Goal: Task Accomplishment & Management: Complete application form

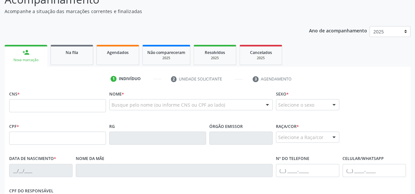
scroll to position [62, 0]
click at [113, 60] on link "Agendados" at bounding box center [117, 55] width 43 height 20
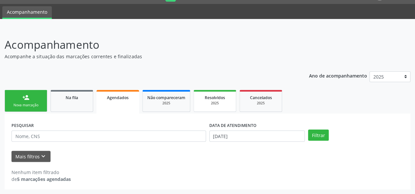
scroll to position [17, 0]
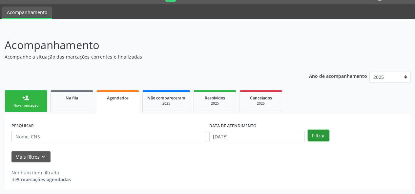
click at [317, 133] on button "Filtrar" at bounding box center [318, 135] width 21 height 11
click at [311, 134] on button "Filtrar" at bounding box center [318, 135] width 21 height 11
click at [318, 137] on button "Filtrar" at bounding box center [318, 135] width 21 height 11
click at [262, 139] on input "18/08/2025" at bounding box center [256, 136] width 95 height 11
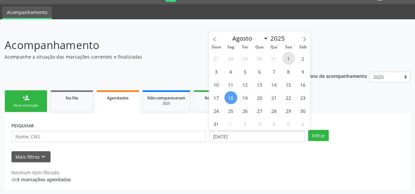
click at [290, 60] on span "1" at bounding box center [288, 58] width 13 height 13
type input "01/08/2025"
click at [306, 39] on icon at bounding box center [304, 39] width 5 height 5
select select "8"
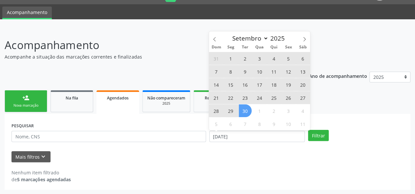
click at [247, 116] on span "30" at bounding box center [245, 111] width 13 height 13
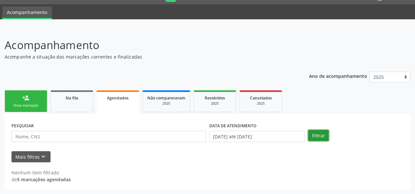
click at [315, 132] on button "Filtrar" at bounding box center [318, 135] width 21 height 11
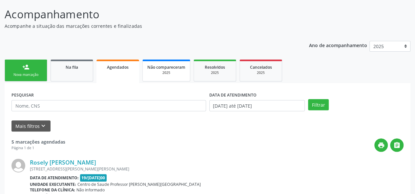
scroll to position [0, 0]
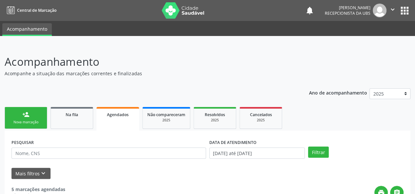
click at [22, 119] on link "person_add Nova marcação" at bounding box center [26, 118] width 43 height 22
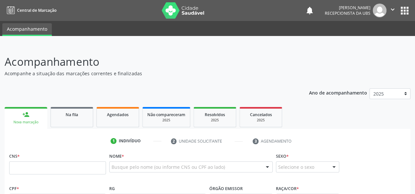
drag, startPoint x: 13, startPoint y: 169, endPoint x: 61, endPoint y: 181, distance: 48.9
click at [61, 181] on div "CNS *" at bounding box center [58, 167] width 100 height 32
click at [63, 159] on div "CNS *" at bounding box center [57, 162] width 97 height 23
click at [63, 164] on input "text" at bounding box center [57, 168] width 97 height 13
paste input "708 9017 4124 8614"
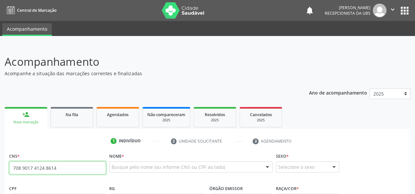
type input "708 9017 4124 8614"
type input "667.188.561-34"
type input "19/07/1974"
type input "Idalia da Silva Jardim"
type input "(65) 98126-3506"
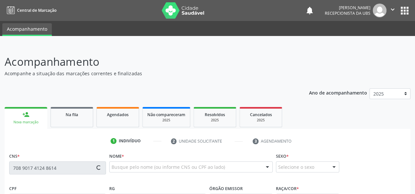
type input "S/N"
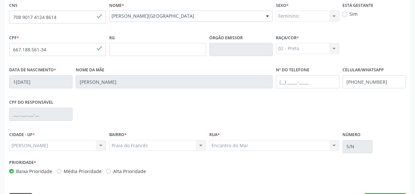
scroll to position [170, 0]
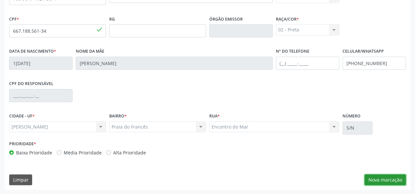
click at [387, 185] on button "Nova marcação" at bounding box center [384, 180] width 41 height 11
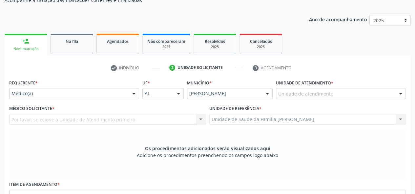
scroll to position [71, 0]
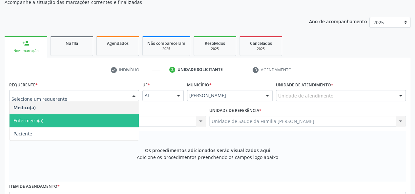
click at [28, 118] on span "Enfermeiro(a)" at bounding box center [28, 121] width 30 height 6
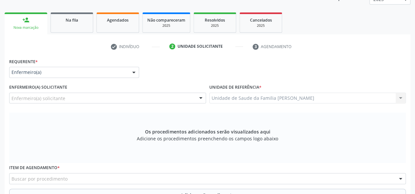
scroll to position [137, 0]
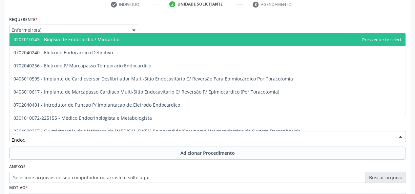
type input "Endocr"
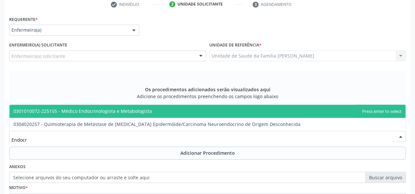
click at [91, 109] on span "0301010072-225155 - Médico Endocrinologista e Metabologista" at bounding box center [82, 111] width 138 height 6
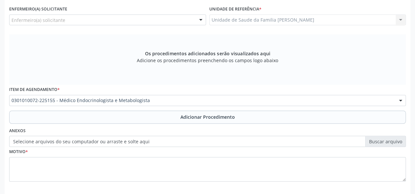
scroll to position [203, 0]
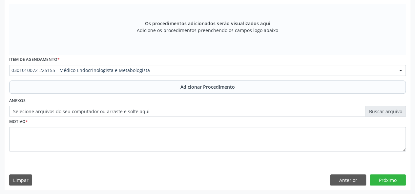
click at [118, 110] on label "Selecione arquivos do seu computador ou arraste e solte aqui" at bounding box center [207, 111] width 396 height 11
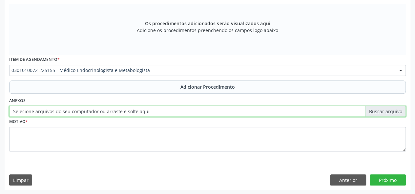
click at [118, 110] on input "Selecione arquivos do seu computador ou arraste e solte aqui" at bounding box center [207, 111] width 396 height 11
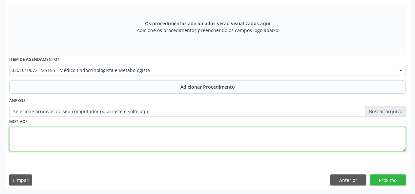
click at [14, 133] on textarea at bounding box center [207, 139] width 396 height 25
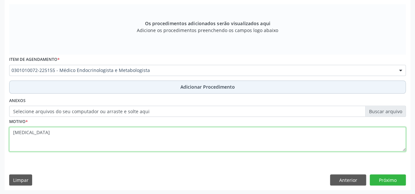
type textarea "Diabetes"
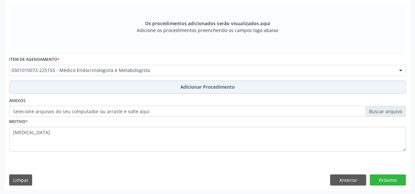
click at [228, 89] on span "Adicionar Procedimento" at bounding box center [207, 87] width 54 height 7
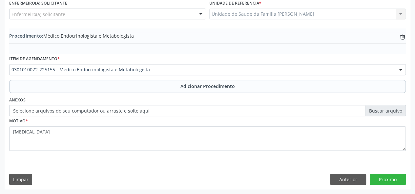
scroll to position [178, 0]
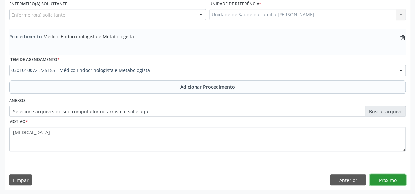
click at [387, 176] on button "Próximo" at bounding box center [387, 180] width 36 height 11
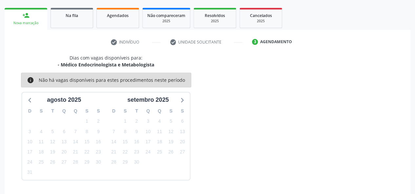
scroll to position [119, 0]
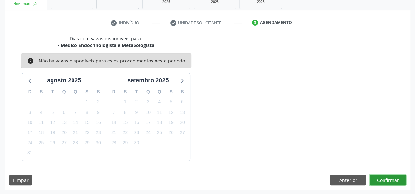
click at [397, 183] on button "Confirmar" at bounding box center [387, 180] width 36 height 11
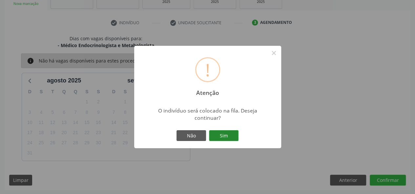
click at [220, 139] on button "Sim" at bounding box center [224, 135] width 30 height 11
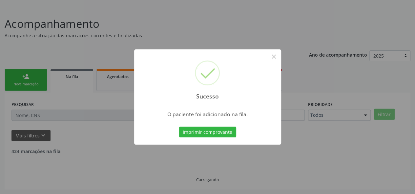
scroll to position [31, 0]
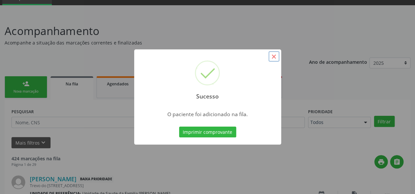
click at [275, 55] on button "×" at bounding box center [273, 56] width 11 height 11
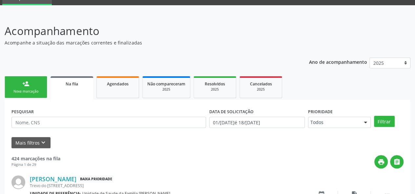
click at [32, 95] on link "person_add Nova marcação" at bounding box center [26, 87] width 43 height 22
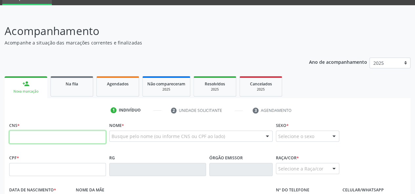
paste input "709 0058 8985 4311"
type input "709 0058 8985 4311"
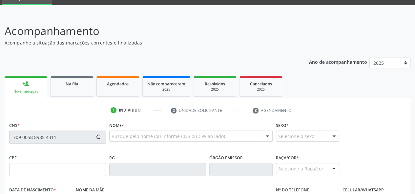
type input "028.281.754-99"
type input "01/05/1976"
type input "Maria JosÉ da ConceiÇÃo Santos"
type input "(82) 98843-5588"
type input "6"
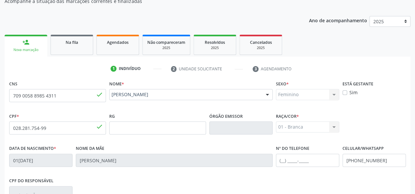
scroll to position [170, 0]
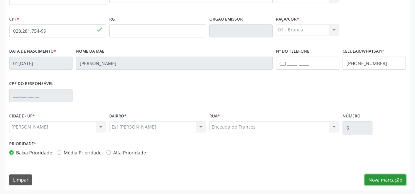
click at [393, 179] on button "Nova marcação" at bounding box center [384, 180] width 41 height 11
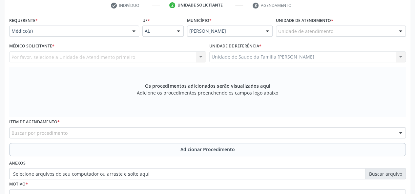
scroll to position [104, 0]
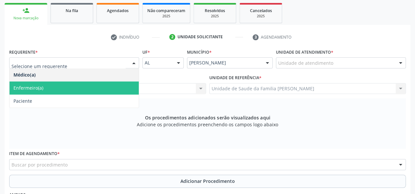
click at [37, 89] on span "Enfermeiro(a)" at bounding box center [28, 88] width 30 height 6
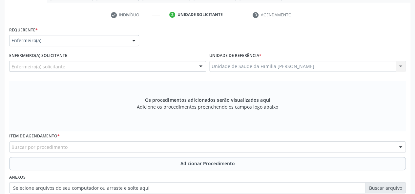
scroll to position [137, 0]
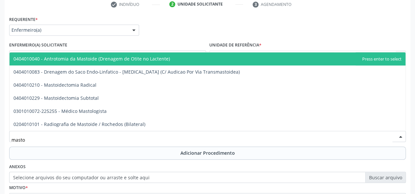
type input "mastol"
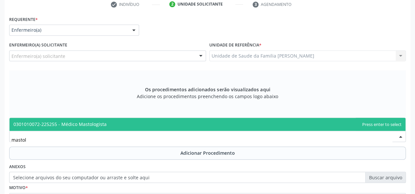
click at [83, 128] on span "0301010072-225255 - Médico Mastologista" at bounding box center [208, 124] width 396 height 13
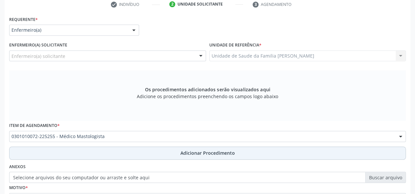
click at [226, 152] on span "Adicionar Procedimento" at bounding box center [207, 153] width 54 height 7
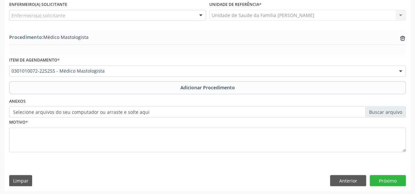
scroll to position [178, 0]
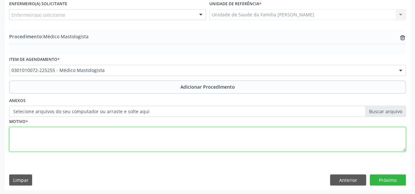
click at [12, 131] on textarea at bounding box center [207, 139] width 396 height 25
click at [61, 131] on textarea "Nodulos em mamas DeE" at bounding box center [207, 139] width 396 height 25
click at [63, 131] on textarea "Nodulos em mamas D eE" at bounding box center [207, 139] width 396 height 25
type textarea "Nodulos em mamas D e E"
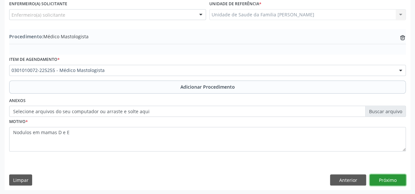
click at [394, 180] on button "Próximo" at bounding box center [387, 180] width 36 height 11
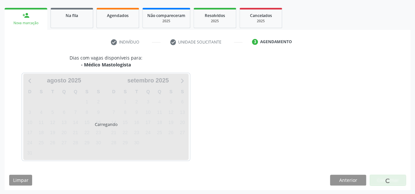
scroll to position [119, 0]
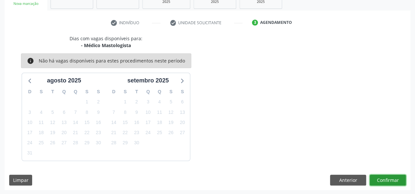
click at [394, 180] on button "Confirmar" at bounding box center [387, 180] width 36 height 11
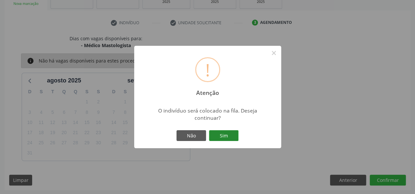
click at [229, 138] on button "Sim" at bounding box center [224, 135] width 30 height 11
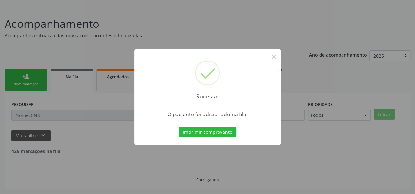
scroll to position [31, 0]
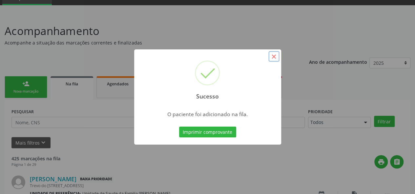
click at [271, 59] on button "×" at bounding box center [273, 56] width 11 height 11
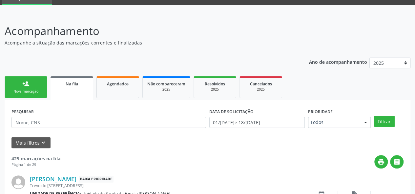
click at [38, 87] on link "person_add Nova marcação" at bounding box center [26, 87] width 43 height 22
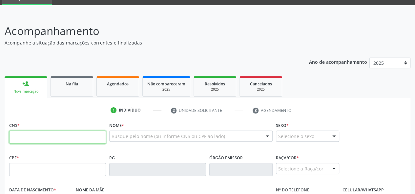
paste input "709 0058 8985 4311"
type input "709 0058 8985 4311"
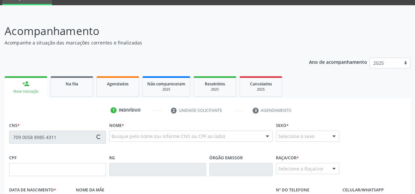
type input "028.281.754-99"
type input "01/05/1976"
type input "Maria José da Conceição Santos"
type input "(82) 98843-5588"
type input "6"
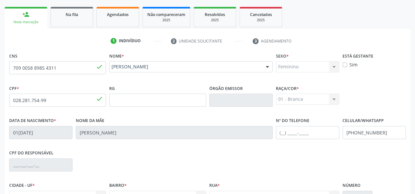
scroll to position [170, 0]
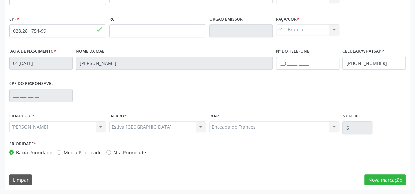
click at [382, 173] on div "CNS 709 0058 8985 4311 done Nome * Margarete dos Santos Margarete dos Santos CN…" at bounding box center [207, 86] width 405 height 208
click at [393, 181] on button "Nova marcação" at bounding box center [384, 180] width 41 height 11
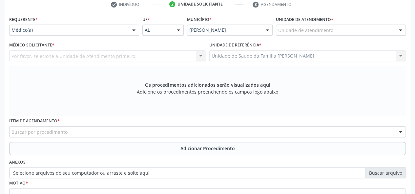
scroll to position [104, 0]
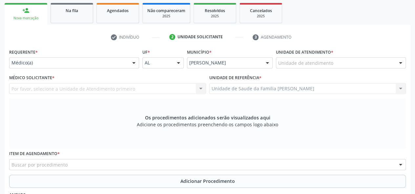
click at [69, 87] on div "Por favor, selecione a Unidade de Atendimento primeiro Nenhum resultado encontr…" at bounding box center [107, 88] width 197 height 11
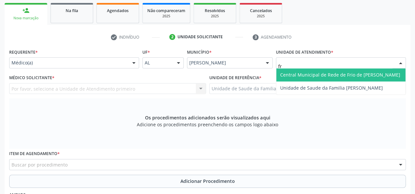
type input "fra"
click at [306, 76] on span "Unidade de Saude da Familia [PERSON_NAME]" at bounding box center [331, 75] width 103 height 6
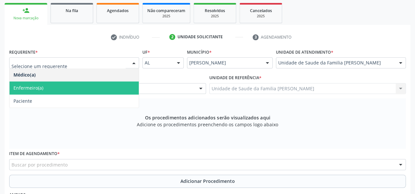
click at [26, 85] on span "Enfermeiro(a)" at bounding box center [28, 88] width 30 height 6
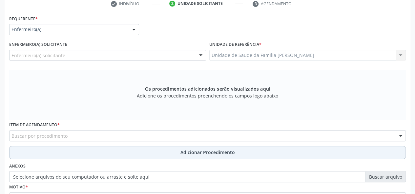
scroll to position [170, 0]
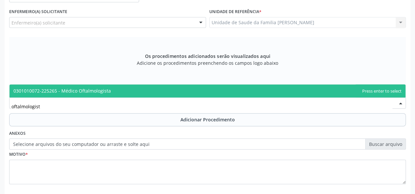
type input "oftalmologista"
click at [71, 92] on span "0301010072-225265 - Médico Oftalmologista" at bounding box center [61, 91] width 97 height 6
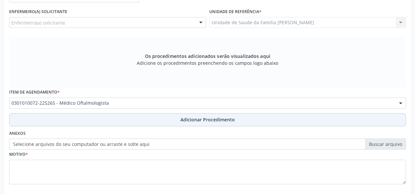
click at [207, 119] on span "Adicionar Procedimento" at bounding box center [207, 119] width 54 height 7
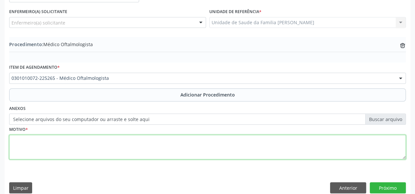
click at [29, 147] on textarea at bounding box center [207, 147] width 396 height 25
type textarea "Visao turva"
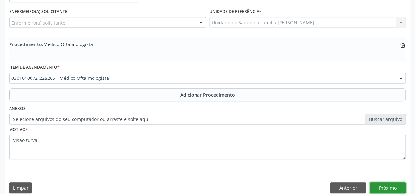
click at [387, 187] on button "Próximo" at bounding box center [387, 188] width 36 height 11
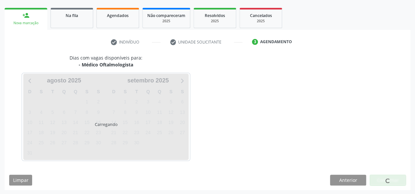
scroll to position [119, 0]
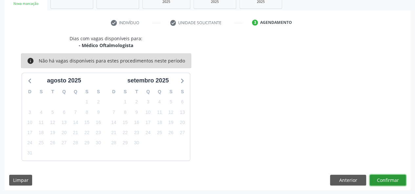
click at [387, 181] on button "Confirmar" at bounding box center [387, 180] width 36 height 11
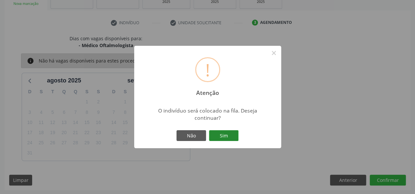
click at [230, 135] on button "Sim" at bounding box center [224, 135] width 30 height 11
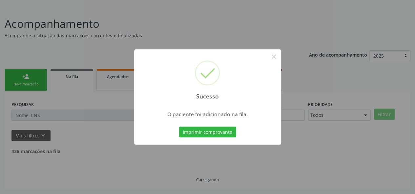
scroll to position [31, 0]
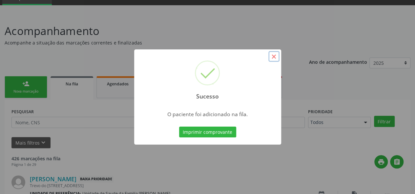
click at [273, 56] on button "×" at bounding box center [273, 56] width 11 height 11
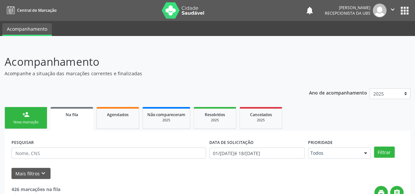
scroll to position [0, 0]
click at [15, 118] on link "person_add Nova marcação" at bounding box center [26, 118] width 43 height 22
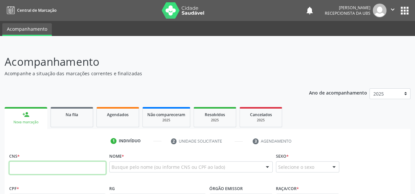
click at [36, 172] on input "text" at bounding box center [57, 168] width 97 height 13
paste input "898 0012 1269 0399"
type input "898 0012 1269 0399"
type input "149.977.224-64"
type input "27/03/2007"
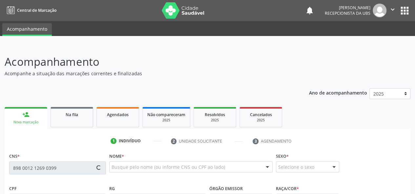
type input "Maria Margarida Dias dos Santos"
type input "(82) 99356-5068"
type input "(82) 98879-1129"
type input "206"
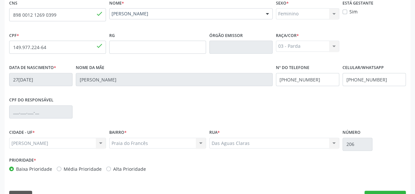
scroll to position [170, 0]
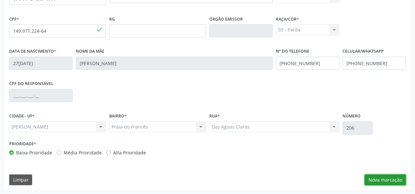
click at [374, 176] on button "Nova marcação" at bounding box center [384, 180] width 41 height 11
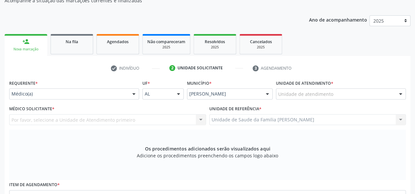
scroll to position [71, 0]
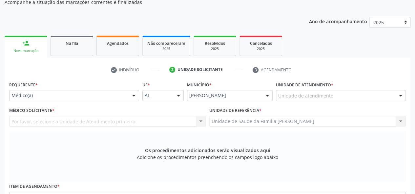
click at [31, 99] on div "Médico(a)" at bounding box center [74, 95] width 130 height 11
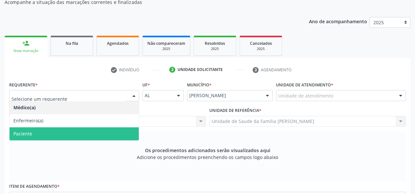
click at [27, 131] on span "Paciente" at bounding box center [22, 134] width 19 height 6
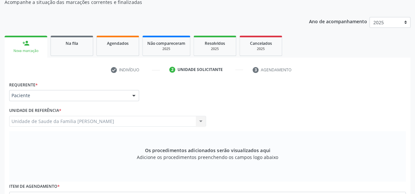
scroll to position [170, 0]
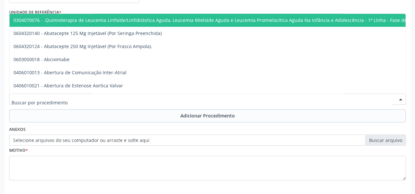
click at [52, 94] on div at bounding box center [207, 99] width 396 height 11
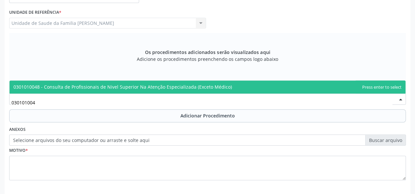
type input "0301010048"
click at [86, 84] on span "0301010048 - Consulta de Profissionais de Nivel Superior Na Atenção Especializa…" at bounding box center [208, 87] width 396 height 13
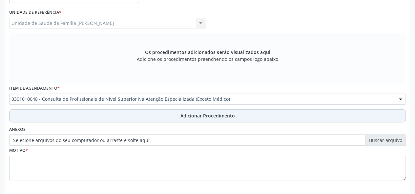
click at [208, 113] on span "Adicionar Procedimento" at bounding box center [207, 115] width 54 height 7
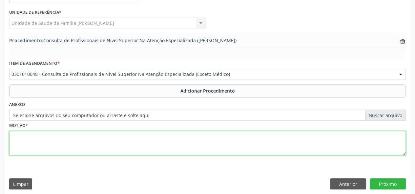
click at [12, 141] on textarea at bounding box center [207, 143] width 396 height 25
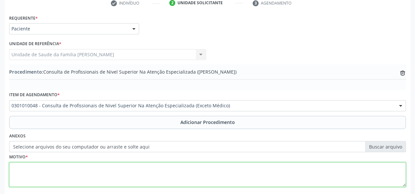
scroll to position [174, 0]
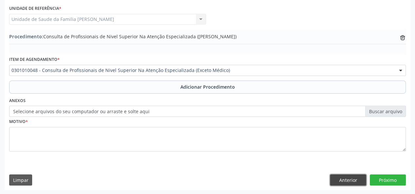
click at [355, 181] on button "Anterior" at bounding box center [348, 180] width 36 height 11
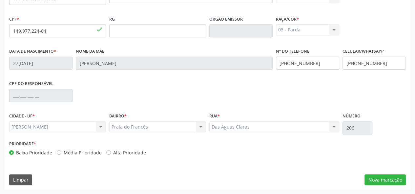
click at [215, 100] on div "CPF do responsável" at bounding box center [208, 95] width 400 height 32
click at [167, 86] on div "CPF do responsável" at bounding box center [208, 95] width 400 height 32
click at [385, 180] on button "Nova marcação" at bounding box center [384, 180] width 41 height 11
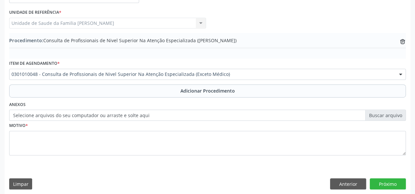
click at [26, 113] on label "Selecione arquivos do seu computador ou arraste e solte aqui" at bounding box center [207, 115] width 396 height 11
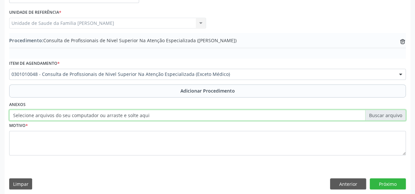
click at [26, 113] on input "Selecione arquivos do seu computador ou arraste e solte aqui" at bounding box center [207, 115] width 396 height 11
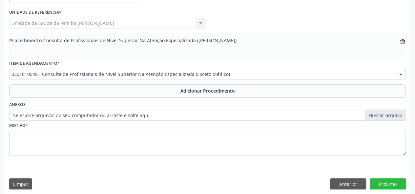
click at [41, 115] on label "Selecione arquivos do seu computador ou arraste e solte aqui" at bounding box center [207, 115] width 396 height 11
click at [41, 115] on input "Selecione arquivos do seu computador ou arraste e solte aqui" at bounding box center [207, 115] width 396 height 11
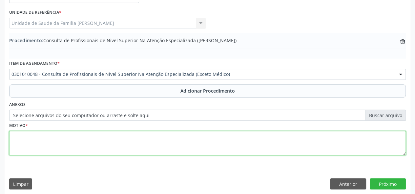
click at [19, 140] on textarea at bounding box center [207, 143] width 396 height 25
type textarea "X61.9"
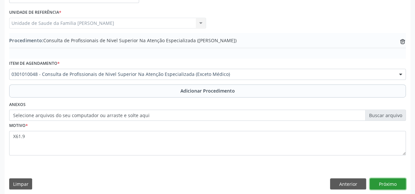
click at [390, 179] on button "Próximo" at bounding box center [387, 184] width 36 height 11
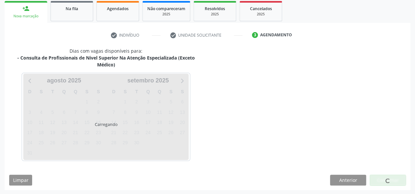
scroll to position [125, 0]
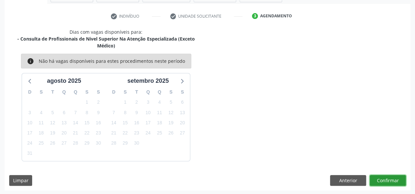
click at [388, 179] on button "Confirmar" at bounding box center [387, 180] width 36 height 11
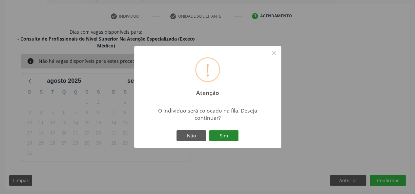
drag, startPoint x: 223, startPoint y: 139, endPoint x: 263, endPoint y: 143, distance: 39.9
click at [223, 139] on button "Sim" at bounding box center [224, 135] width 30 height 11
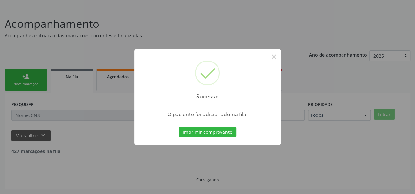
scroll to position [31, 0]
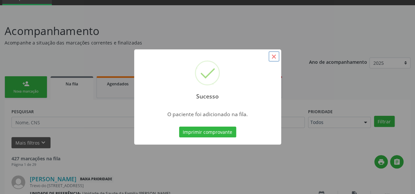
click at [275, 57] on button "×" at bounding box center [273, 56] width 11 height 11
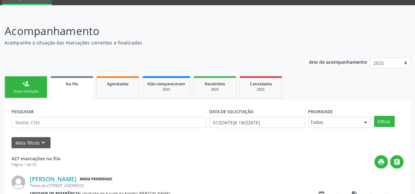
click at [27, 78] on link "person_add Nova marcação" at bounding box center [26, 87] width 43 height 22
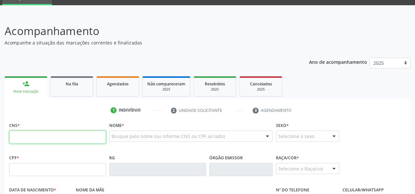
click at [22, 136] on input "text" at bounding box center [57, 137] width 97 height 13
paste input "706 0048 4123 0045"
type input "706 0048 4123 0045"
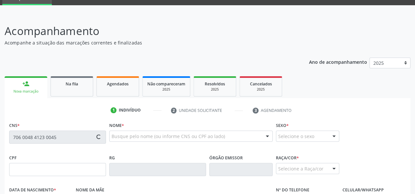
type input "640.026.834-00"
type input "19/02/1958"
type input "QuitÉria Maria da ConceiÇÃo"
type input "(82) 99352-5594"
type input "25"
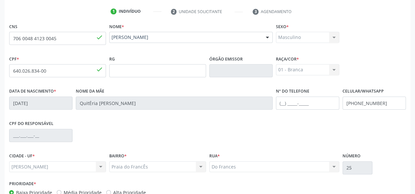
scroll to position [170, 0]
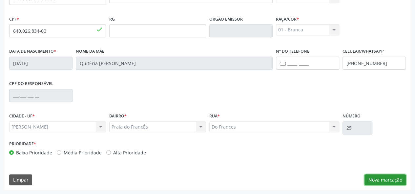
click at [372, 181] on button "Nova marcação" at bounding box center [384, 180] width 41 height 11
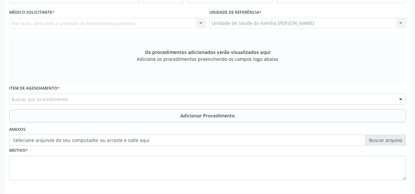
click at [110, 66] on div "Os procedimentos adicionados serão visualizados aqui Adicione os procedimentos …" at bounding box center [207, 58] width 396 height 50
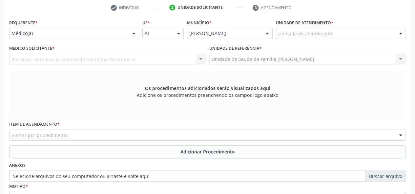
scroll to position [104, 0]
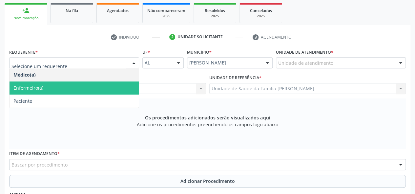
drag, startPoint x: 41, startPoint y: 79, endPoint x: 41, endPoint y: 85, distance: 5.6
click at [41, 85] on ul "Médico(a) Enfermeiro(a) Paciente Nenhum resultado encontrado para: " " Não há n…" at bounding box center [74, 88] width 129 height 39
click at [41, 85] on span "Enfermeiro(a)" at bounding box center [28, 88] width 30 height 6
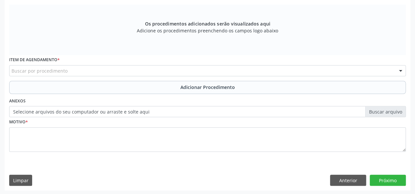
scroll to position [203, 0]
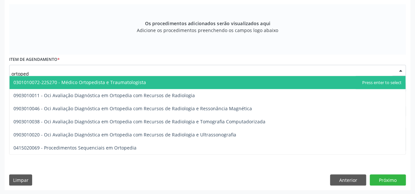
type input "ortopedi"
click at [75, 79] on span "0301010072-225270 - Médico Ortopedista e Traumatologista" at bounding box center [79, 82] width 132 height 6
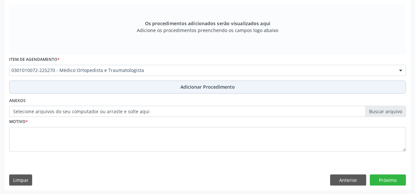
click at [186, 87] on span "Adicionar Procedimento" at bounding box center [207, 87] width 54 height 7
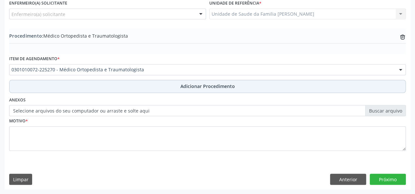
scroll to position [178, 0]
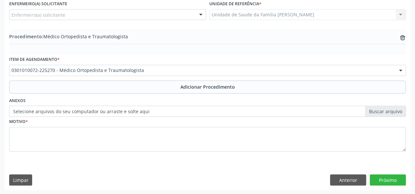
click at [20, 111] on label "Selecione arquivos do seu computador ou arraste e solte aqui" at bounding box center [207, 111] width 396 height 11
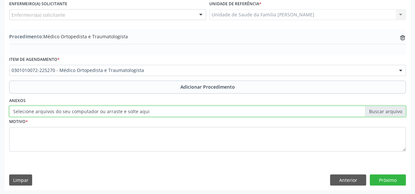
click at [20, 111] on input "Selecione arquivos do seu computador ou arraste e solte aqui" at bounding box center [207, 111] width 396 height 11
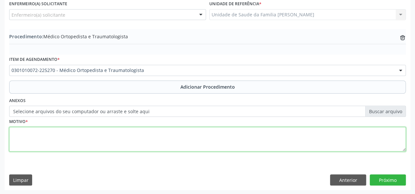
click at [18, 139] on textarea at bounding box center [207, 139] width 396 height 25
type textarea "Dor em joelho D"
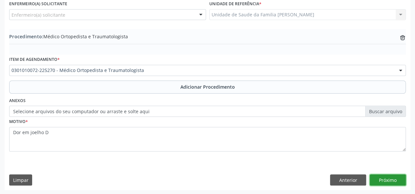
click at [393, 178] on button "Próximo" at bounding box center [387, 180] width 36 height 11
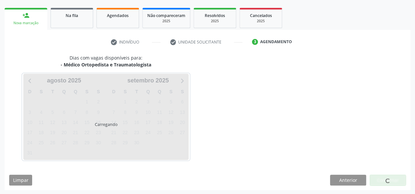
scroll to position [119, 0]
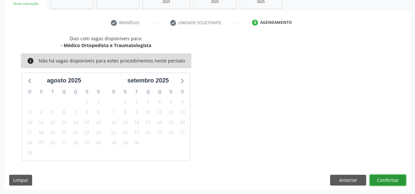
click at [387, 180] on button "Confirmar" at bounding box center [387, 180] width 36 height 11
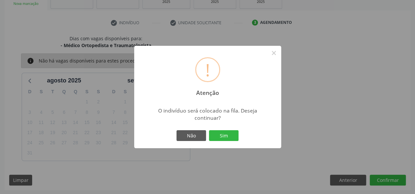
click at [235, 159] on div "! Atenção × O indivíduo será colocado na fila. Deseja continuar? Não Sim" at bounding box center [207, 97] width 415 height 194
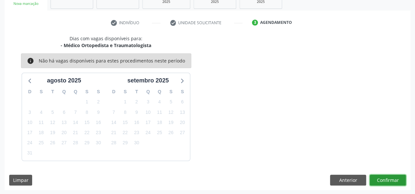
click at [395, 176] on button "Confirmar" at bounding box center [387, 180] width 36 height 11
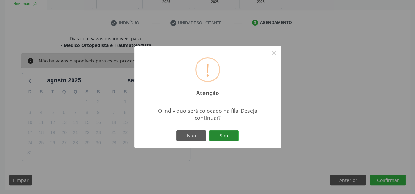
click at [237, 137] on button "Sim" at bounding box center [224, 135] width 30 height 11
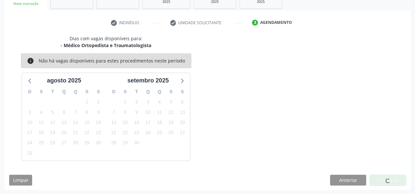
scroll to position [31, 0]
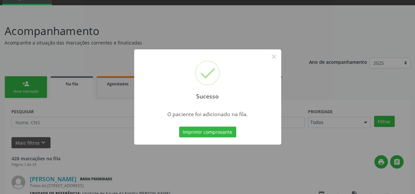
click at [276, 170] on div "Sucesso × O paciente foi adicionado na fila. Imprimir comprovante Cancel" at bounding box center [207, 97] width 415 height 194
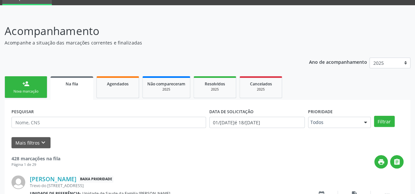
click at [32, 93] on div "Nova marcação" at bounding box center [26, 91] width 33 height 5
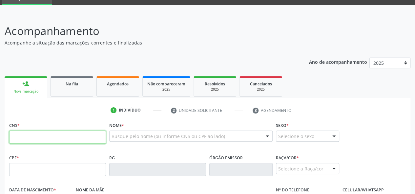
paste input "707 0068 1345 7537"
type input "707 0068 1345 7537"
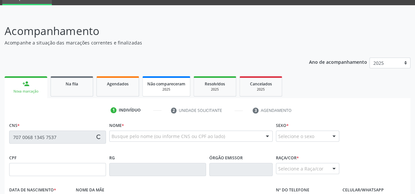
type input "007.009.554-02"
type input "06/08/2025"
type input "Jesmilly Teixeira Degaspari de Barros"
type input "(82) 99956-9927"
type input "S/N"
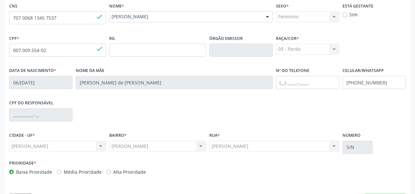
scroll to position [170, 0]
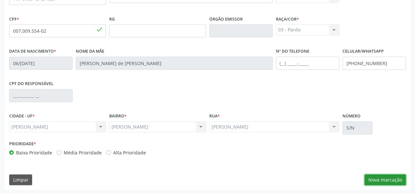
click at [387, 182] on button "Nova marcação" at bounding box center [384, 180] width 41 height 11
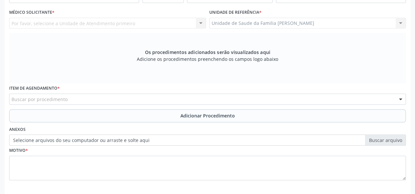
scroll to position [137, 0]
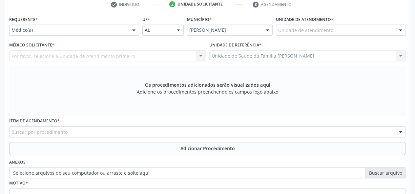
click at [34, 53] on div "Por favor, selecione a Unidade de Atendimento primeiro Nenhum resultado encontr…" at bounding box center [107, 55] width 197 height 11
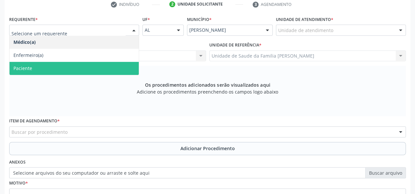
drag, startPoint x: 28, startPoint y: 68, endPoint x: 84, endPoint y: 70, distance: 56.1
click at [27, 68] on span "Paciente" at bounding box center [22, 68] width 19 height 6
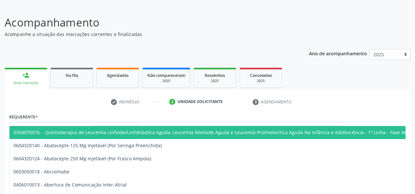
scroll to position [39, 0]
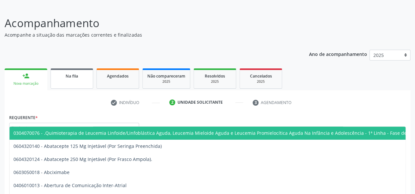
click at [67, 77] on span "Na fila" at bounding box center [72, 76] width 12 height 6
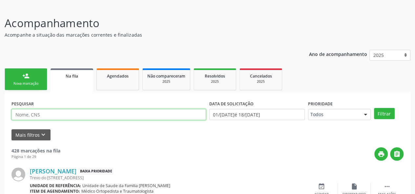
paste input "707006813457537"
type input "707006813457537"
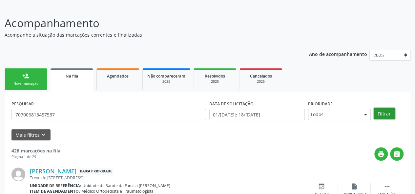
click at [377, 112] on button "Filtrar" at bounding box center [384, 113] width 21 height 11
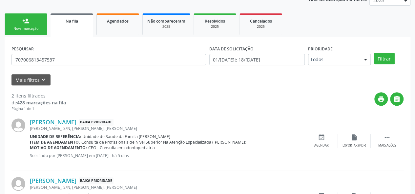
scroll to position [104, 0]
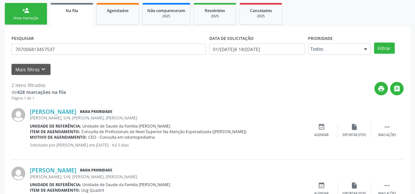
click at [32, 1] on ul "person_add Nova marcação Na fila Agendados Não compareceram 2025 Resolvidos 202…" at bounding box center [207, 13] width 405 height 25
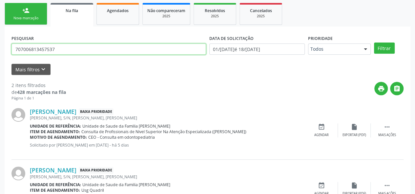
drag, startPoint x: 87, startPoint y: 49, endPoint x: 0, endPoint y: 76, distance: 90.8
click at [0, 70] on div "Acompanhamento Acompanhe a situação das marcações correntes e finalizadas Relat…" at bounding box center [207, 85] width 415 height 289
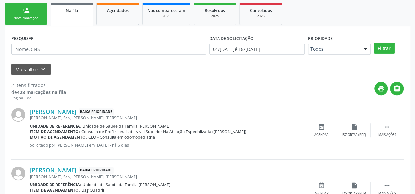
click at [18, 17] on div "Nova marcação" at bounding box center [26, 18] width 33 height 5
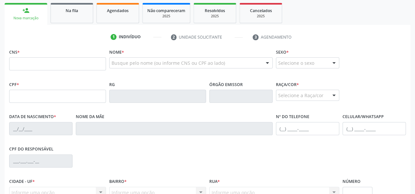
click at [16, 53] on label "CNS *" at bounding box center [14, 52] width 10 height 10
click at [17, 63] on input "text" at bounding box center [57, 63] width 97 height 13
paste input "704 7007 3728 3832"
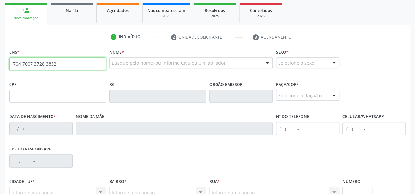
type input "704 7007 3728 3832"
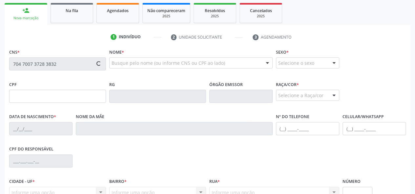
type input "052.987.067-38"
type input "18/12/1974"
type input "Deuziana da Silva"
type input "(82) 98855-6170"
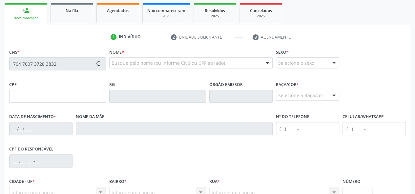
type input "05"
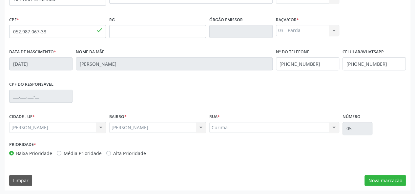
scroll to position [170, 0]
click at [376, 181] on button "Nova marcação" at bounding box center [384, 180] width 41 height 11
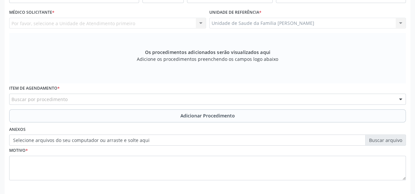
scroll to position [71, 0]
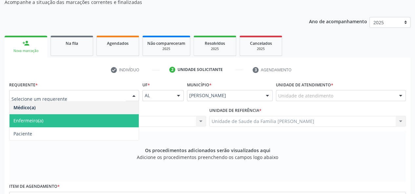
click at [22, 118] on span "Enfermeiro(a)" at bounding box center [28, 121] width 30 height 6
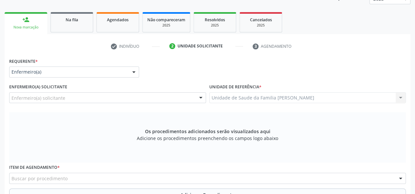
scroll to position [137, 0]
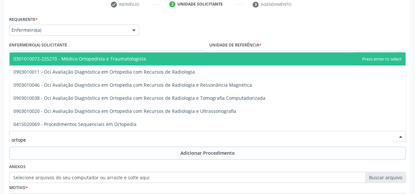
type input "ortoped"
click at [99, 60] on span "0301010072-225270 - Médico Ortopedista e Traumatologista" at bounding box center [79, 59] width 132 height 6
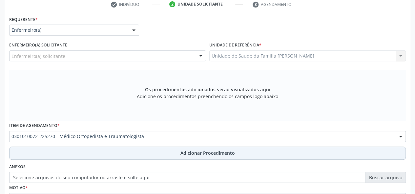
click at [180, 151] on span "Adicionar Procedimento" at bounding box center [207, 153] width 54 height 7
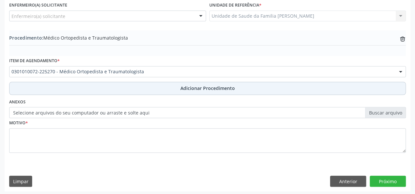
scroll to position [178, 0]
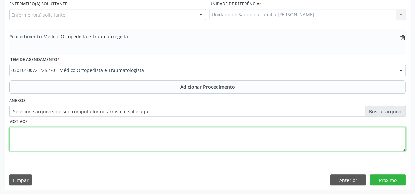
click at [22, 133] on textarea at bounding box center [207, 139] width 396 height 25
type textarea "Avaliar joelho E/Dor"
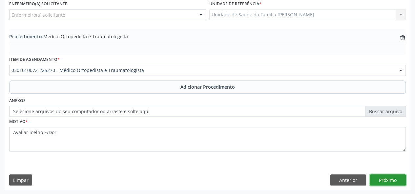
click at [384, 178] on button "Próximo" at bounding box center [387, 180] width 36 height 11
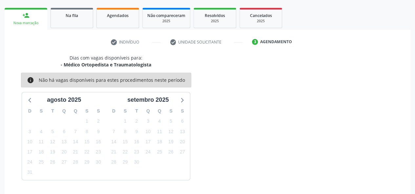
scroll to position [119, 0]
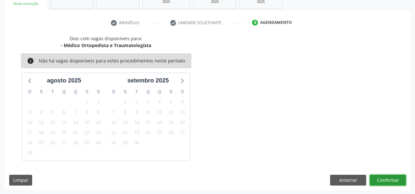
click at [384, 178] on button "Confirmar" at bounding box center [387, 180] width 36 height 11
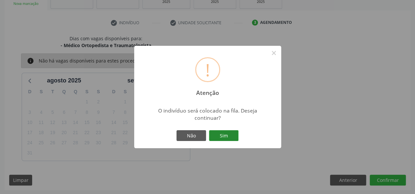
click at [234, 140] on button "Sim" at bounding box center [224, 135] width 30 height 11
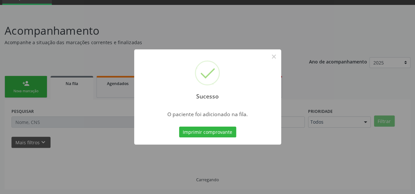
scroll to position [31, 0]
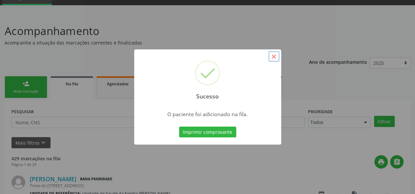
click at [275, 54] on button "×" at bounding box center [273, 56] width 11 height 11
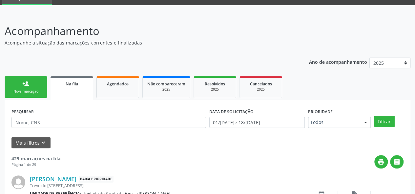
click at [28, 95] on link "person_add Nova marcação" at bounding box center [26, 87] width 43 height 22
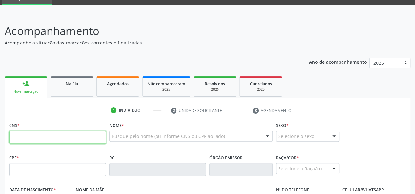
click at [52, 137] on input "text" at bounding box center [57, 137] width 97 height 13
paste input "706 9021 9845 9731"
type input "706 9021 9845 9731"
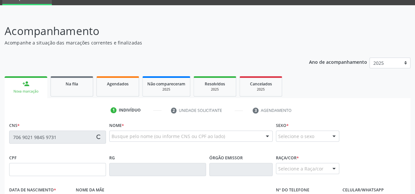
type input "222.641.244-15"
type input "28/08/1960"
type input "Gedalva dos Santos Marinho"
type input "(82) 98214-5096"
type input "127"
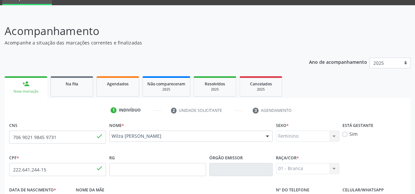
scroll to position [64, 0]
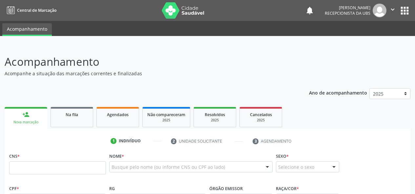
scroll to position [63, 0]
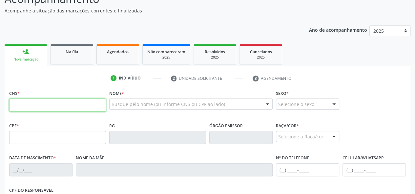
click at [45, 106] on input "text" at bounding box center [57, 105] width 97 height 13
type input "706 7012 2679 4820"
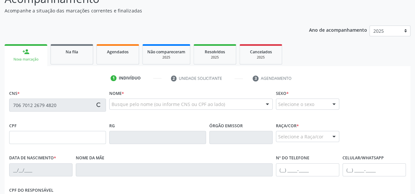
type input "[DATE]"
type input "[PERSON_NAME]"
type input "[PHONE_NUMBER]"
type input "S/N"
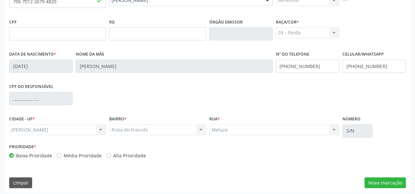
scroll to position [170, 0]
